Goal: Book appointment/travel/reservation

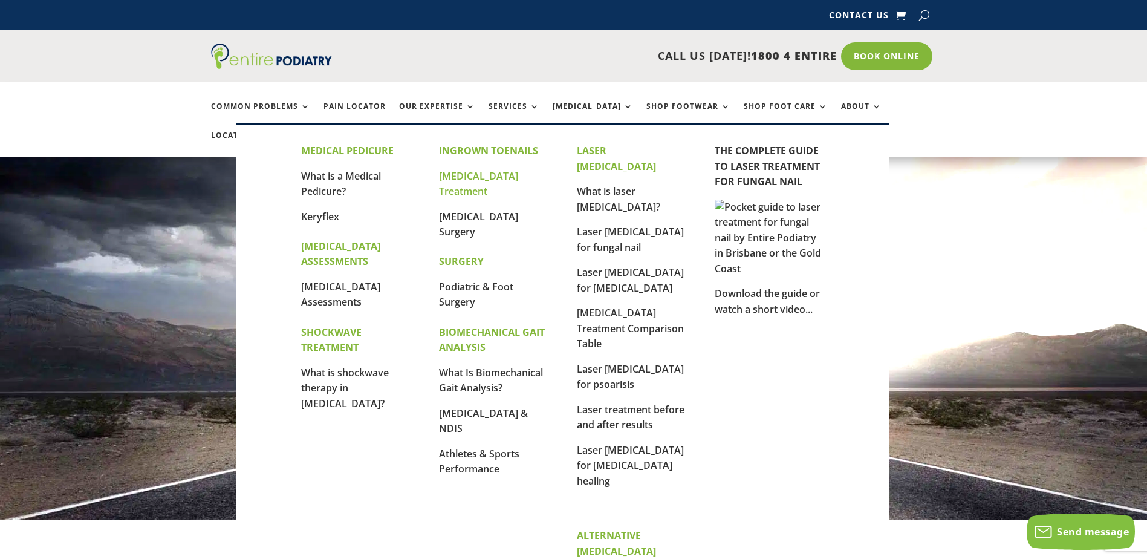
click at [483, 178] on link "[MEDICAL_DATA] Treatment" at bounding box center [478, 183] width 79 height 29
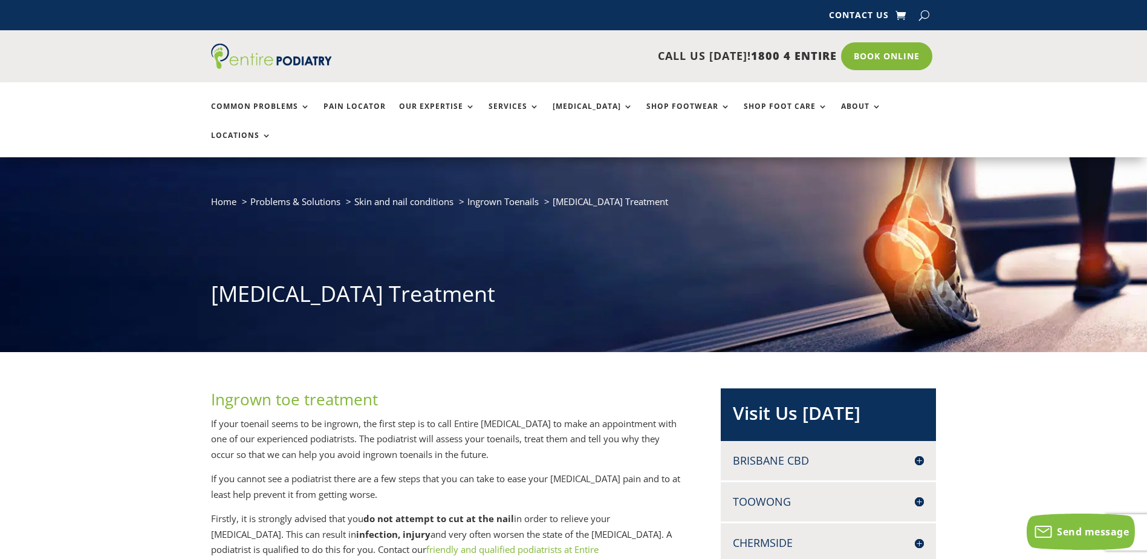
click at [791, 453] on h4 "Brisbane CBD" at bounding box center [828, 460] width 191 height 15
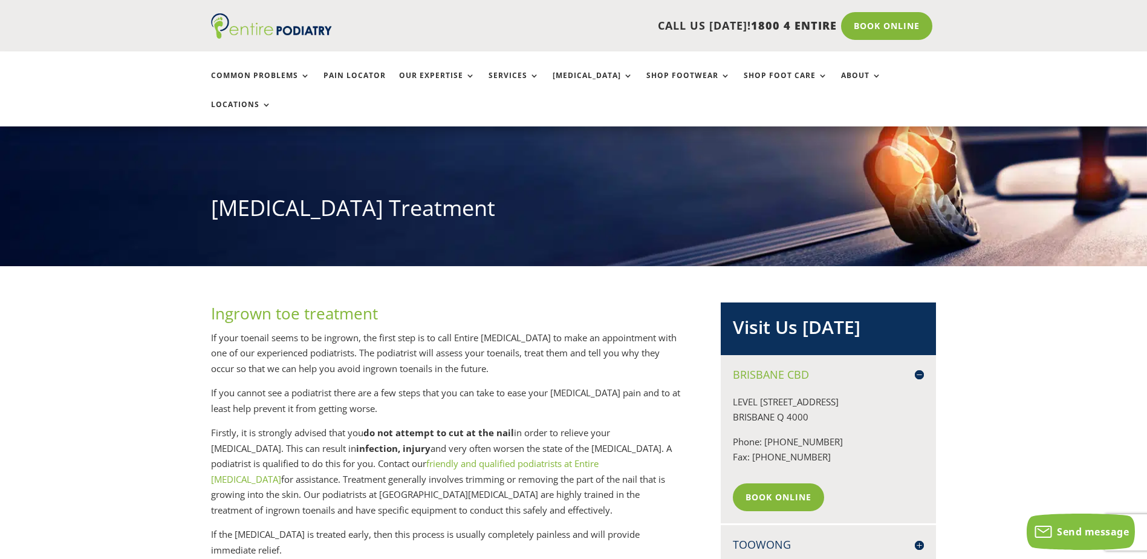
scroll to position [145, 0]
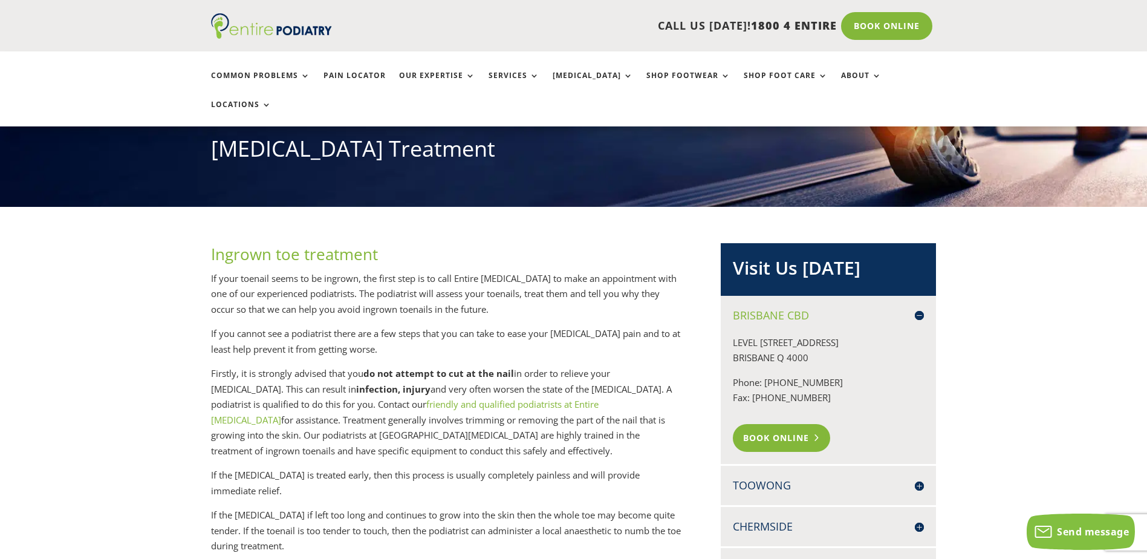
click at [778, 424] on link "Book Online" at bounding box center [781, 438] width 97 height 28
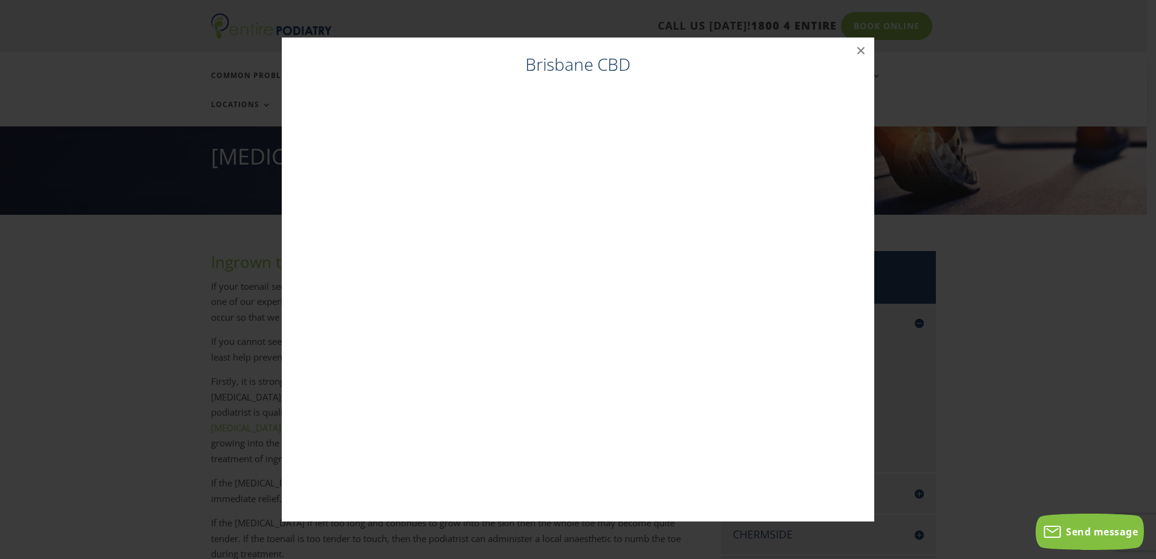
scroll to position [137, 0]
click at [863, 52] on button "×" at bounding box center [861, 50] width 27 height 27
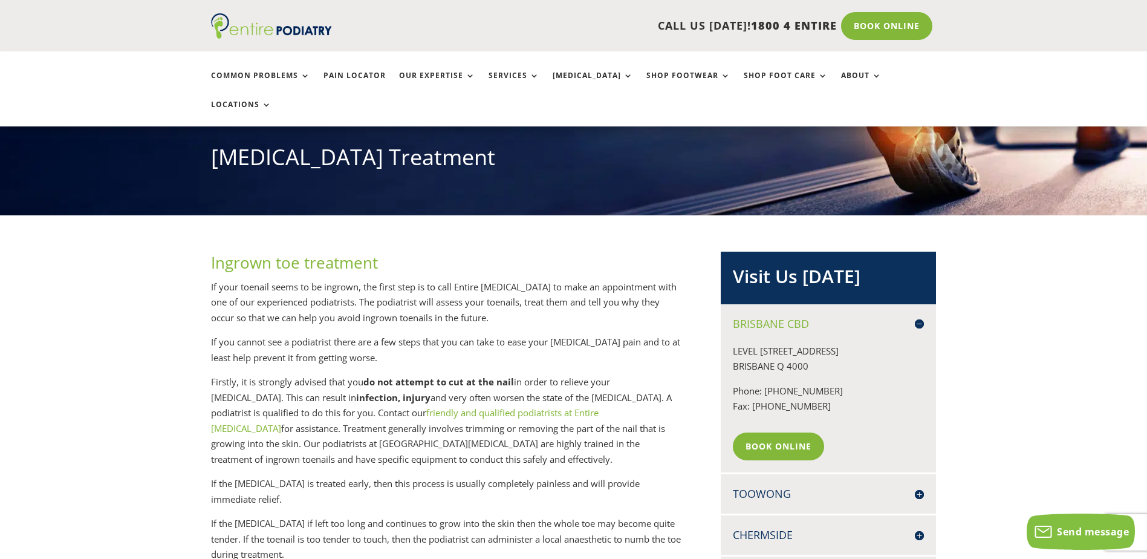
click at [733, 432] on link "Book Online" at bounding box center [778, 446] width 91 height 28
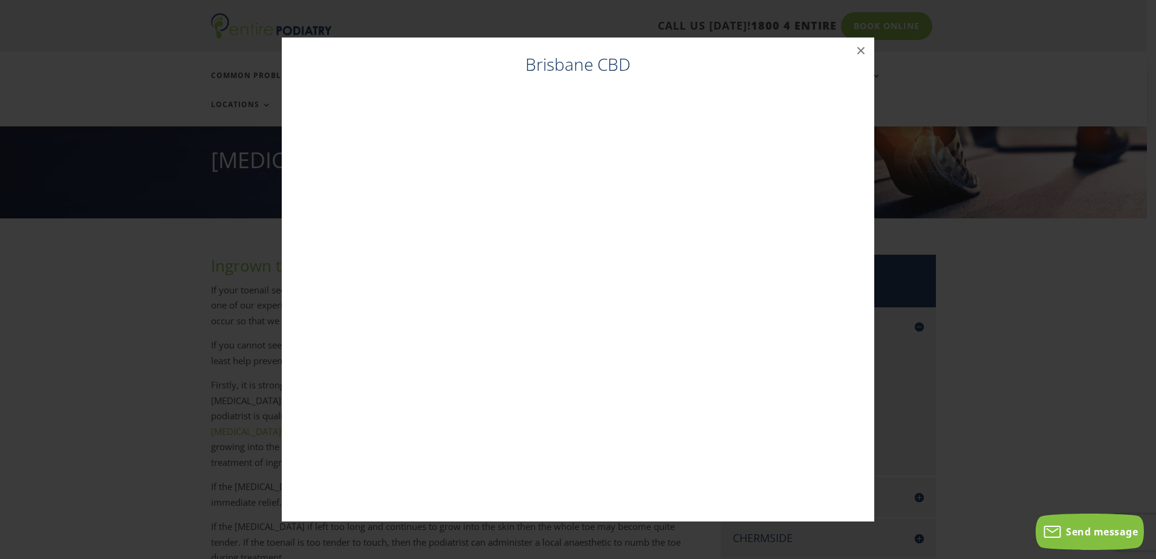
scroll to position [128, 0]
